Goal: Navigation & Orientation: Understand site structure

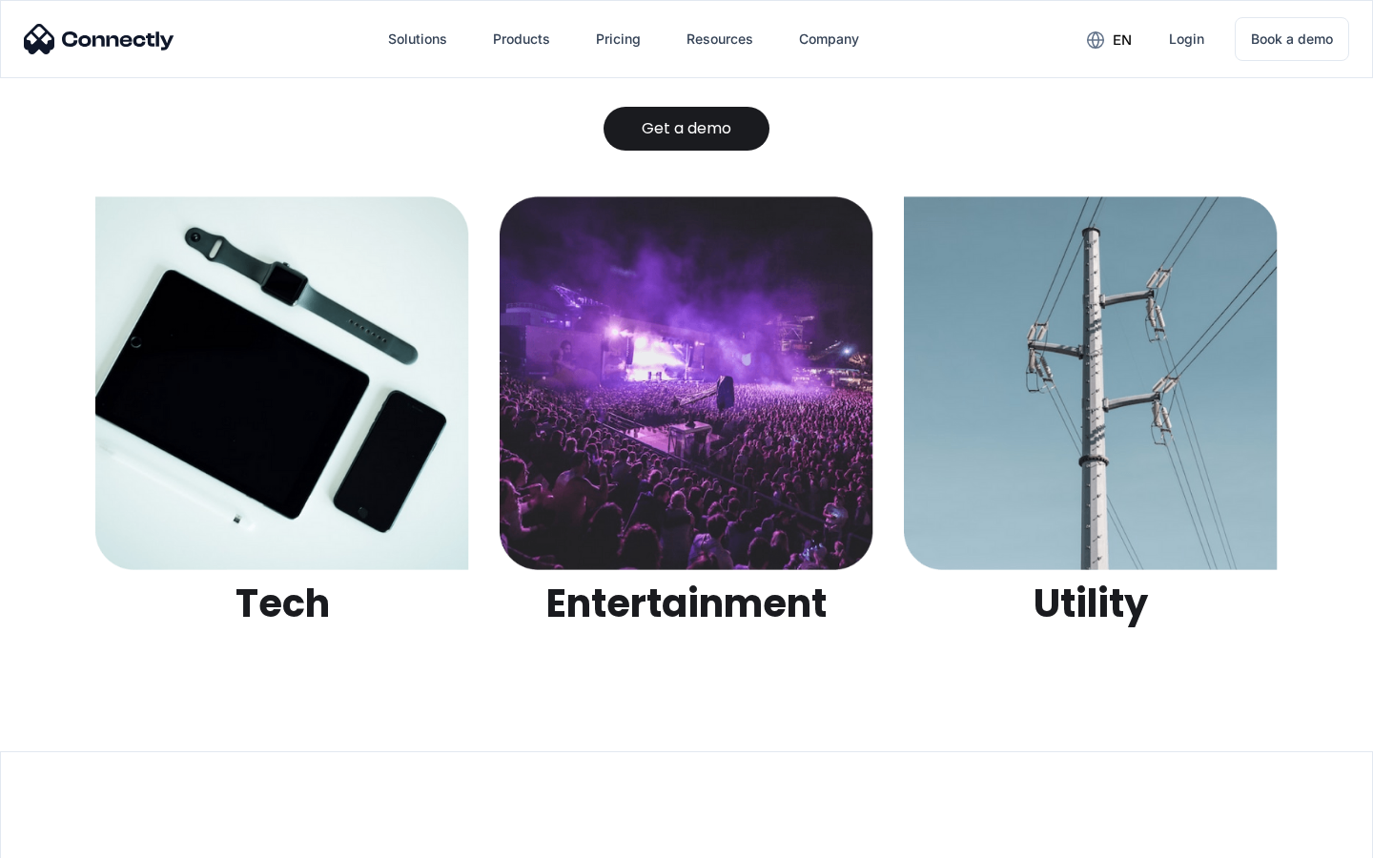
scroll to position [6016, 0]
